Goal: Navigation & Orientation: Find specific page/section

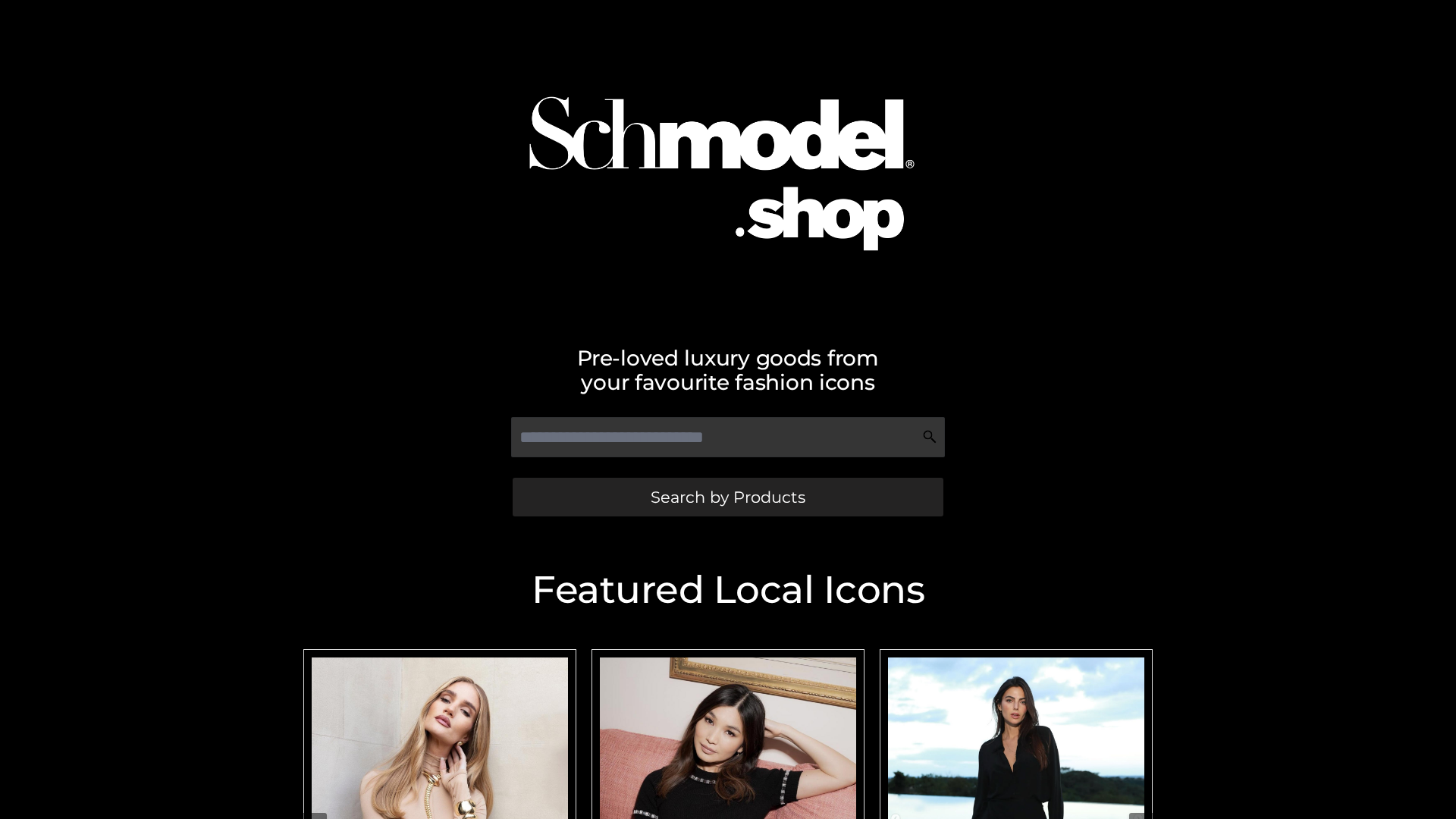
click at [727, 496] on span "Search by Products" at bounding box center [728, 496] width 155 height 16
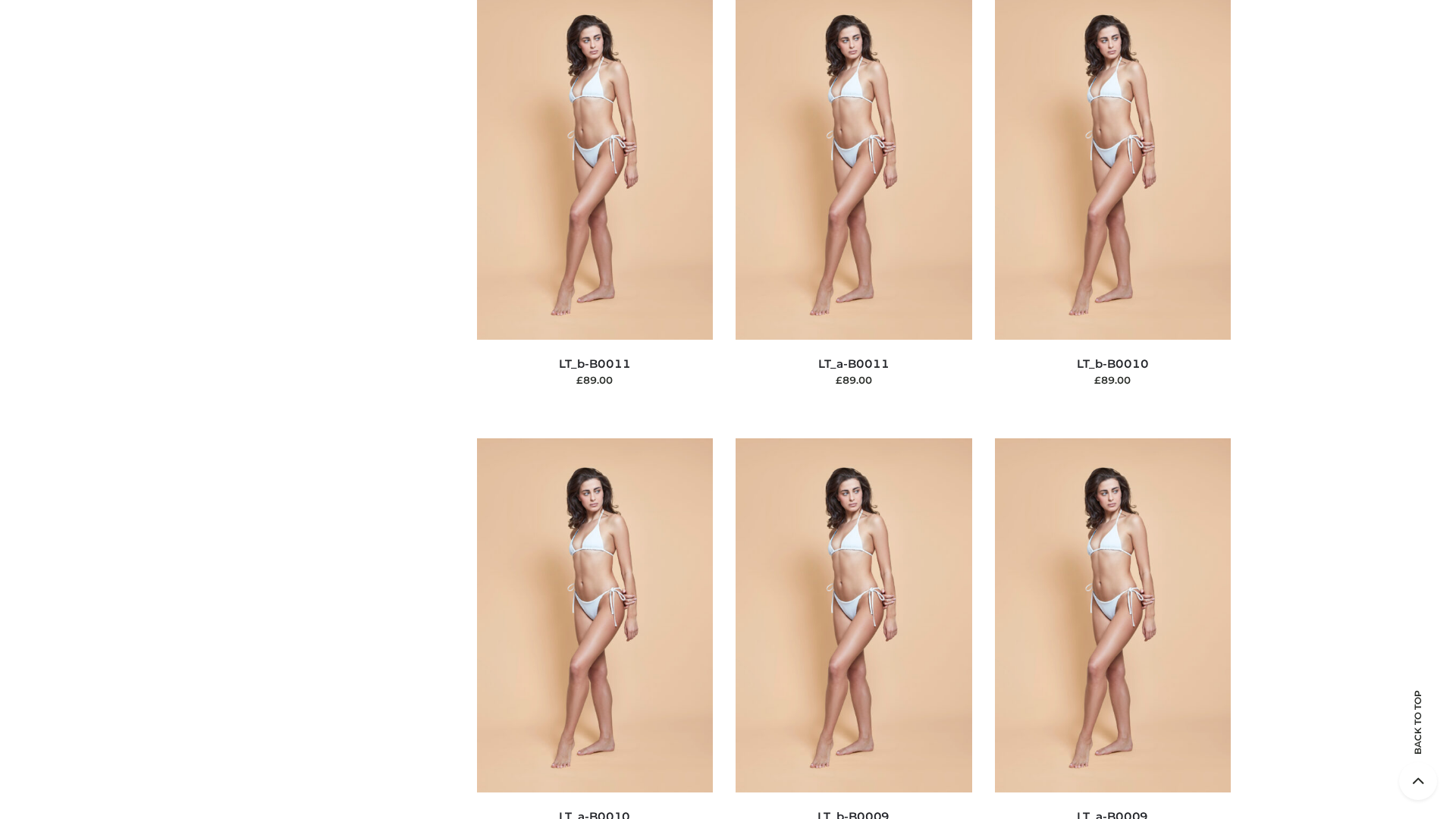
scroll to position [6808, 0]
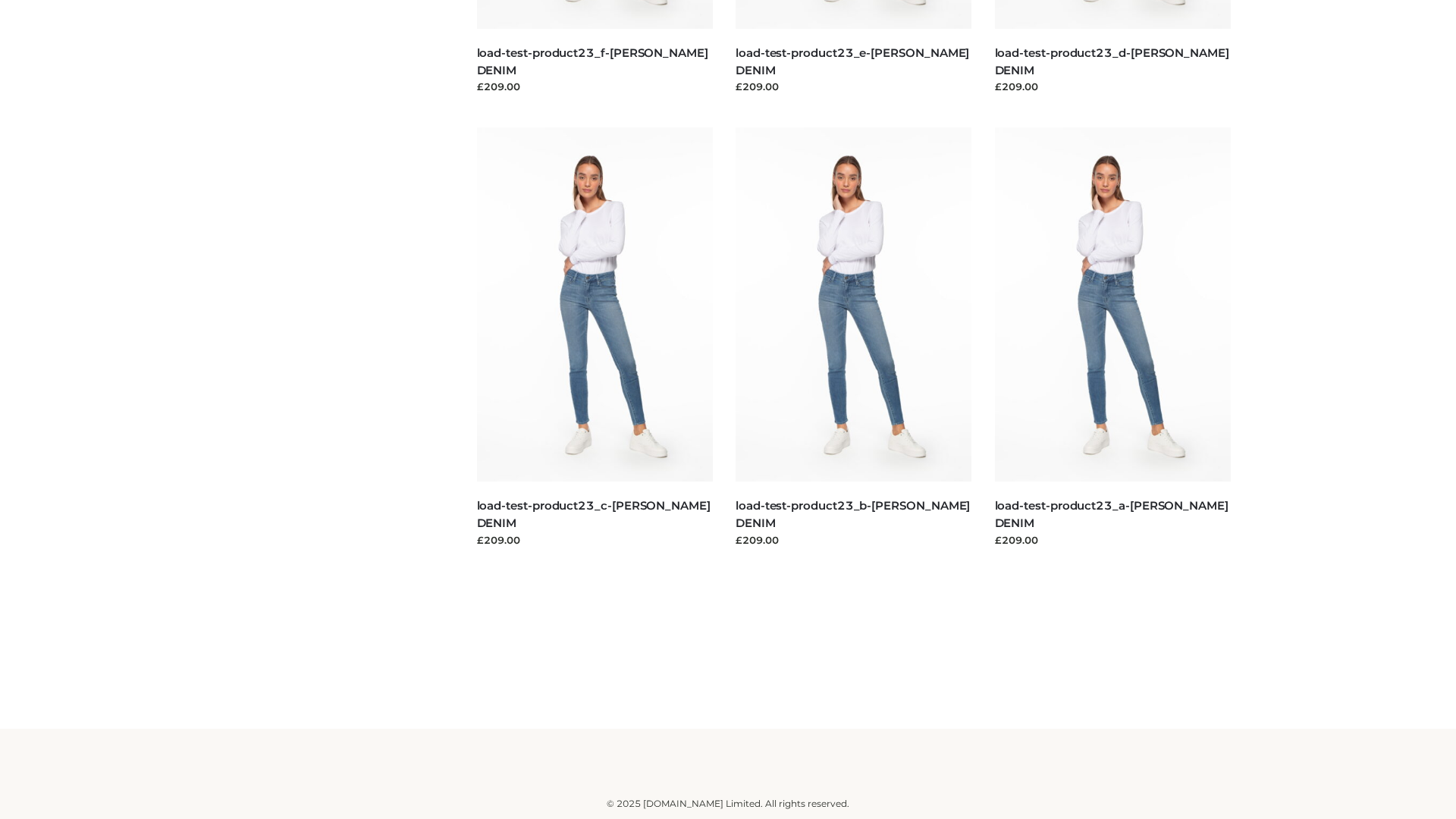
scroll to position [1330, 0]
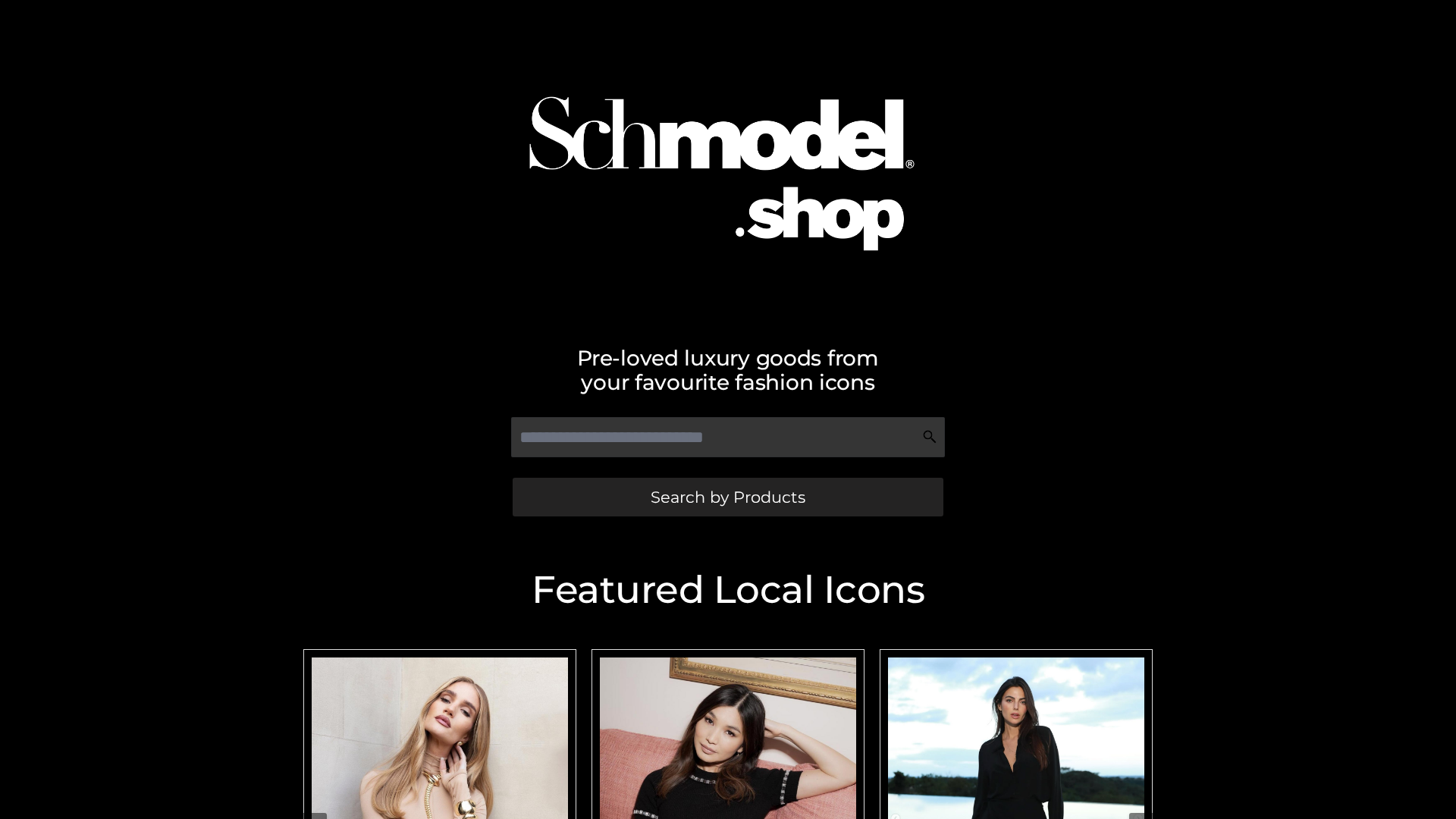
click at [727, 496] on span "Search by Products" at bounding box center [728, 496] width 155 height 16
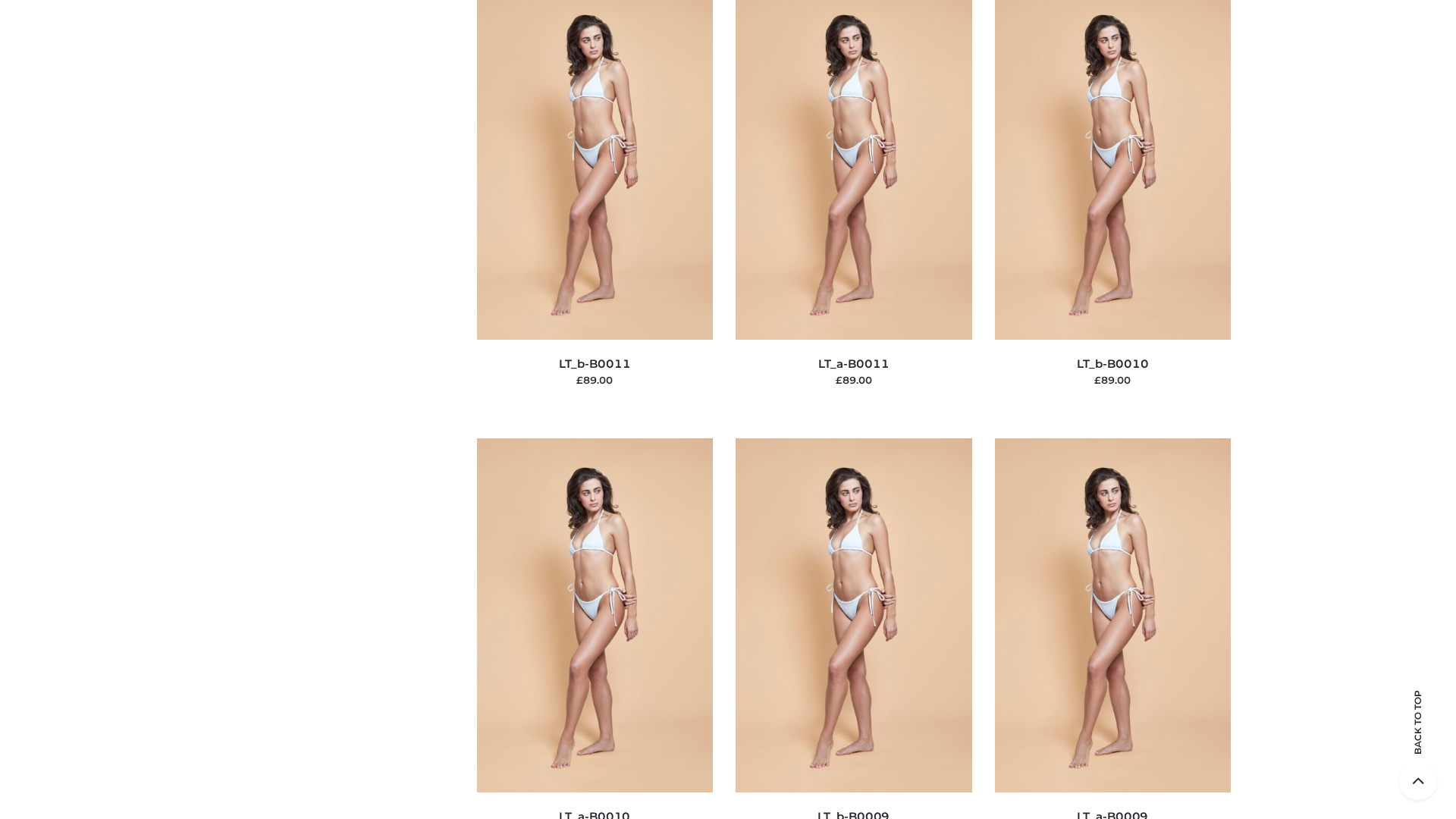
scroll to position [6808, 0]
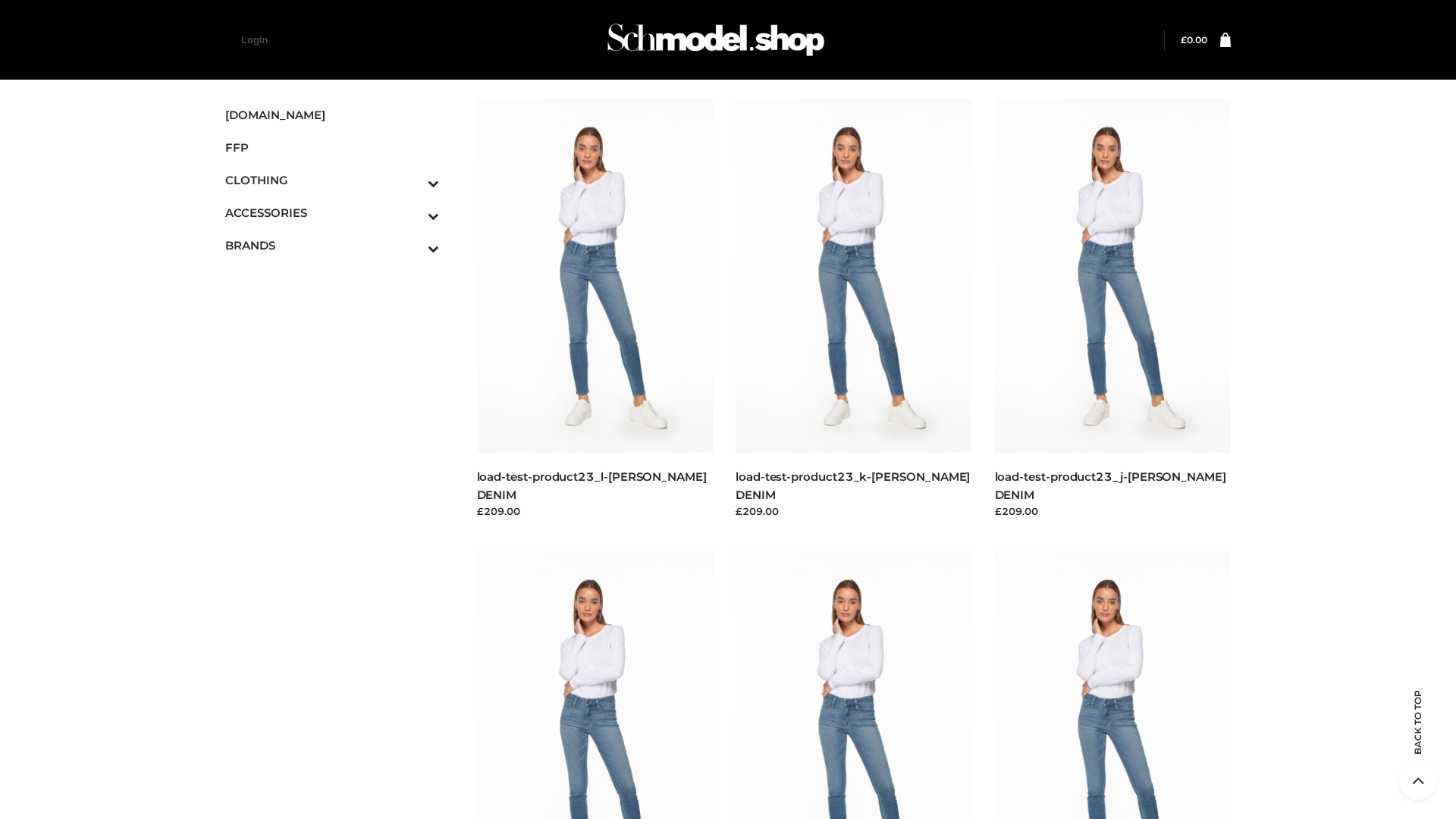
scroll to position [1330, 0]
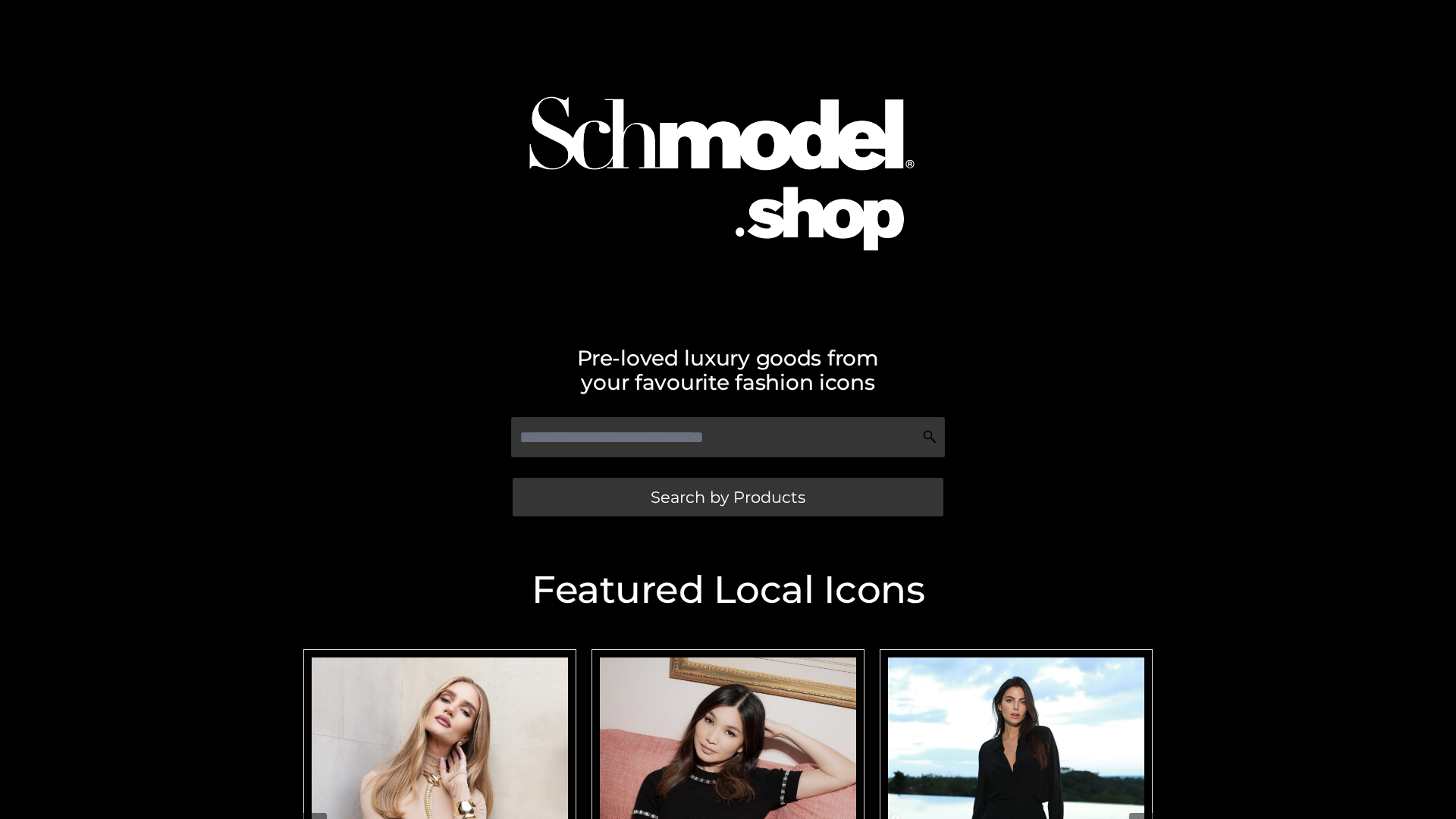
click at [727, 496] on span "Search by Products" at bounding box center [728, 496] width 155 height 16
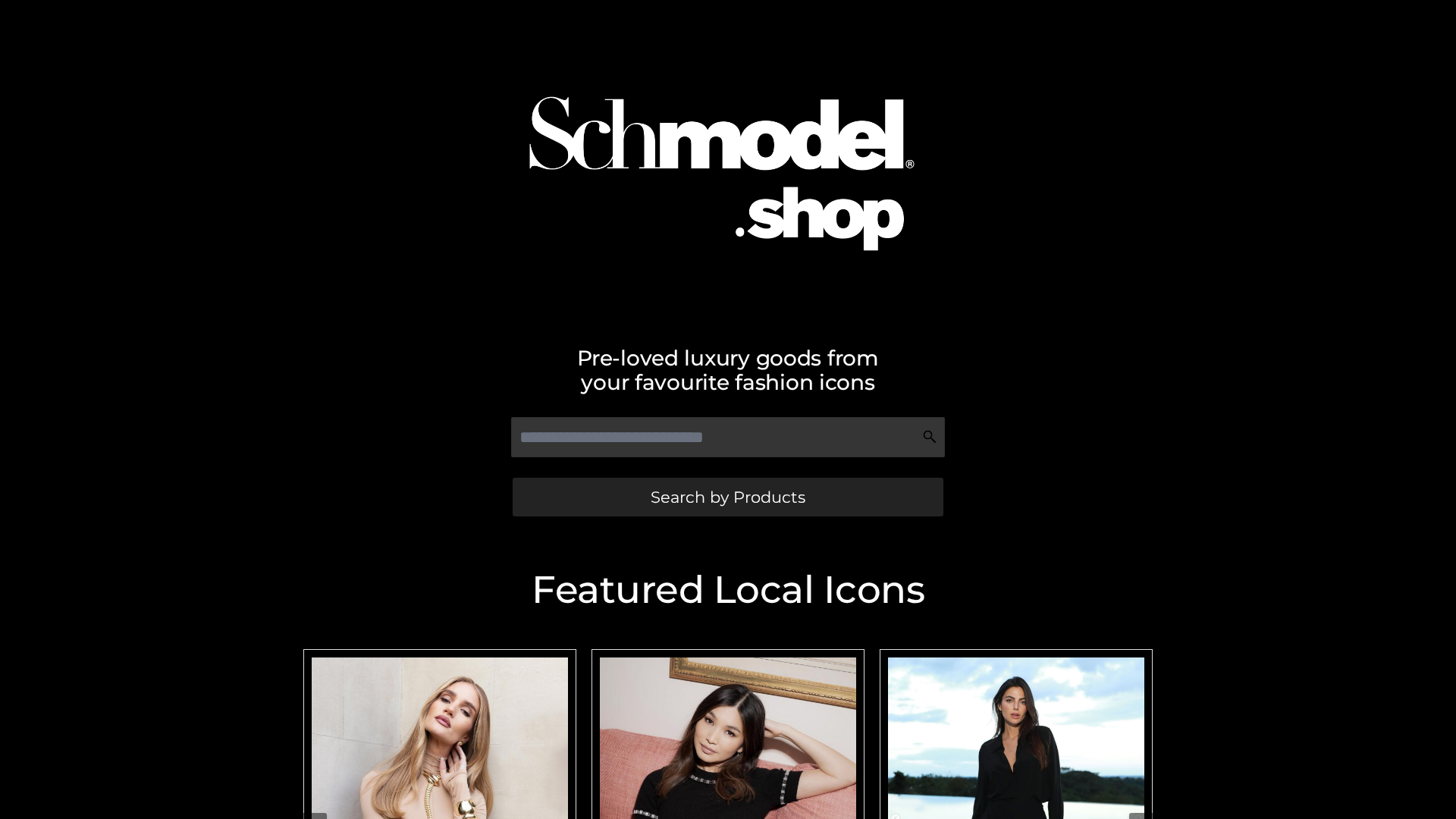
click at [727, 496] on span "Search by Products" at bounding box center [728, 496] width 155 height 16
